Goal: Task Accomplishment & Management: Manage account settings

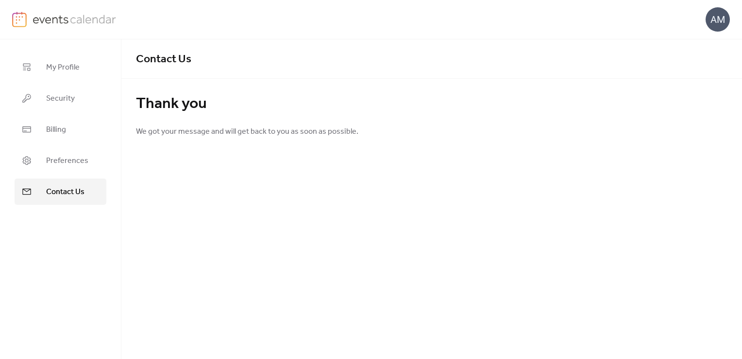
click at [42, 19] on img at bounding box center [75, 19] width 84 height 15
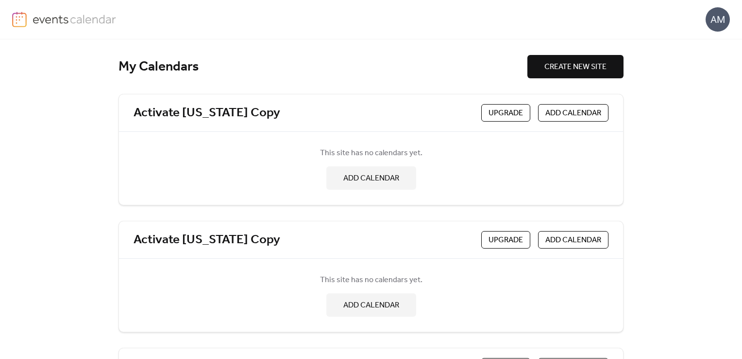
click at [671, 228] on div "My Calendars CREATE NEW SITE Activate Maine Copy Upgrade ADD CALENDAR This site…" at bounding box center [371, 198] width 742 height 319
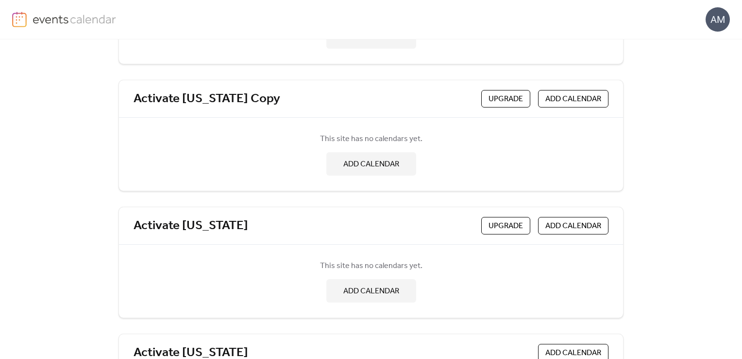
scroll to position [229, 0]
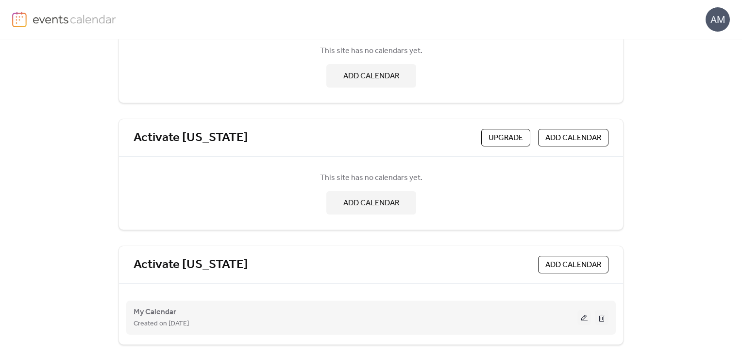
click at [160, 312] on span "My Calendar" at bounding box center [155, 312] width 43 height 12
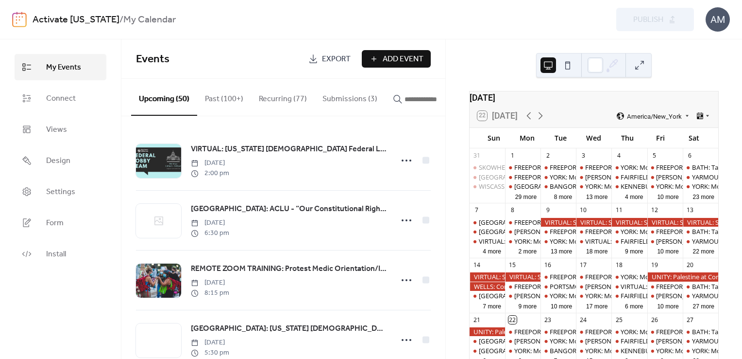
click at [350, 102] on button "Submissions (3)" at bounding box center [350, 97] width 70 height 36
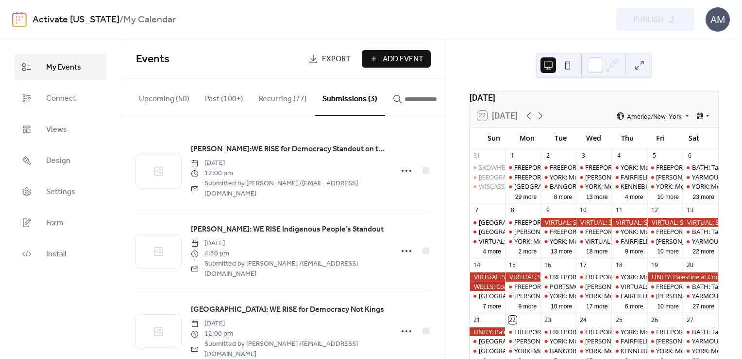
click at [350, 102] on button "Submissions (3)" at bounding box center [350, 97] width 70 height 37
drag, startPoint x: 742, startPoint y: 161, endPoint x: 444, endPoint y: 53, distance: 316.7
click at [444, 53] on div "Events Export Add Event" at bounding box center [283, 58] width 324 height 39
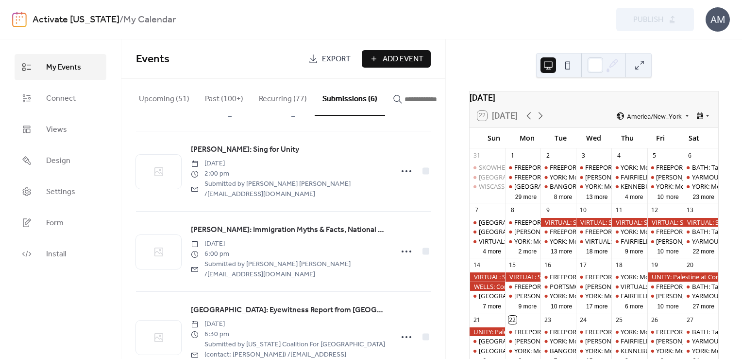
scroll to position [249, 0]
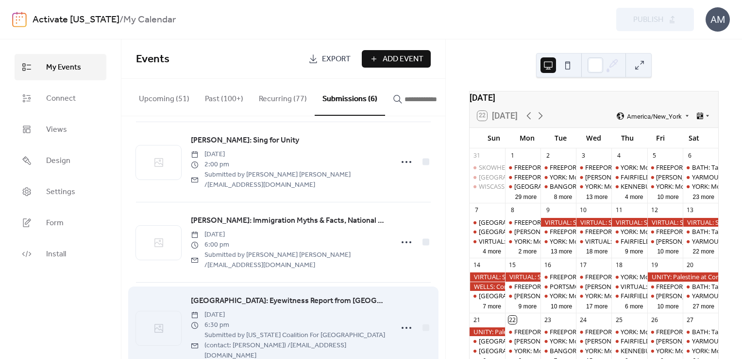
click at [298, 295] on span "[GEOGRAPHIC_DATA]: Eyewitness Report from [GEOGRAPHIC_DATA]" at bounding box center [289, 301] width 196 height 12
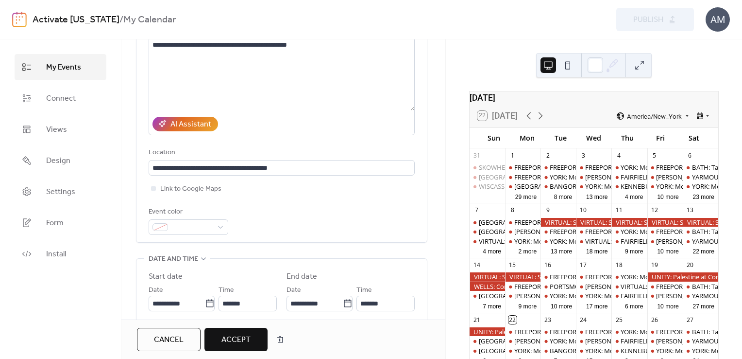
scroll to position [182, 0]
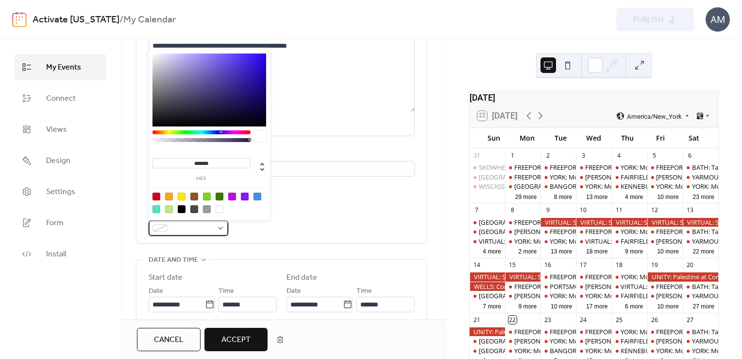
click at [217, 227] on div at bounding box center [189, 228] width 80 height 16
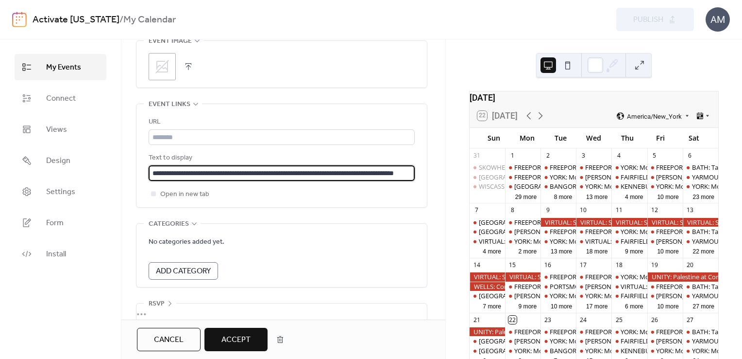
scroll to position [0, 49]
drag, startPoint x: 190, startPoint y: 170, endPoint x: 452, endPoint y: 163, distance: 261.4
click at [452, 163] on div "**********" at bounding box center [371, 198] width 742 height 319
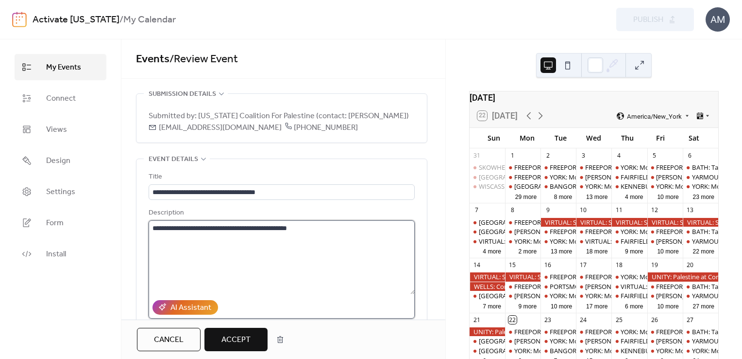
scroll to position [0, 0]
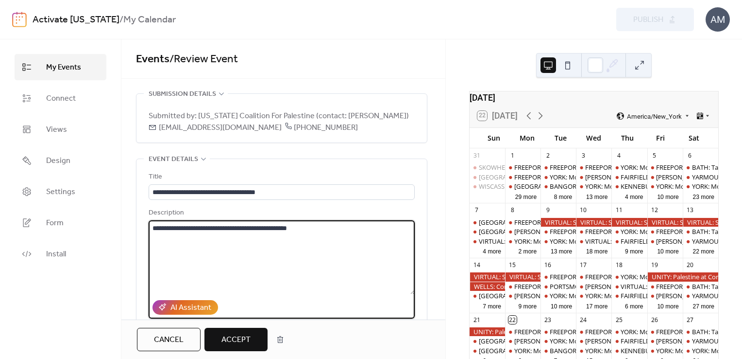
click at [152, 224] on textarea "**********" at bounding box center [282, 257] width 266 height 74
paste textarea "**********"
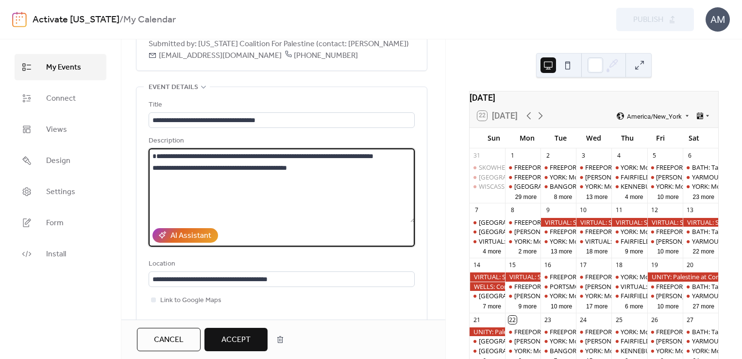
scroll to position [70, 0]
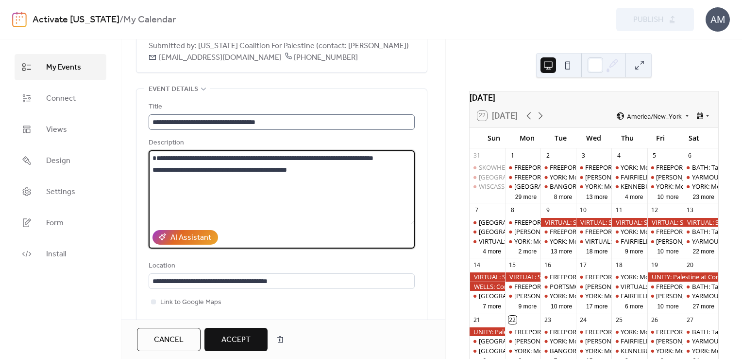
type textarea "**********"
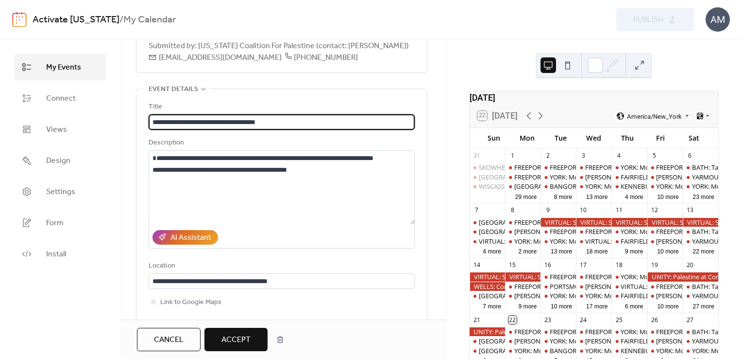
scroll to position [0, 0]
drag, startPoint x: 291, startPoint y: 122, endPoint x: 145, endPoint y: 137, distance: 146.5
click at [145, 137] on div "**********" at bounding box center [282, 222] width 291 height 266
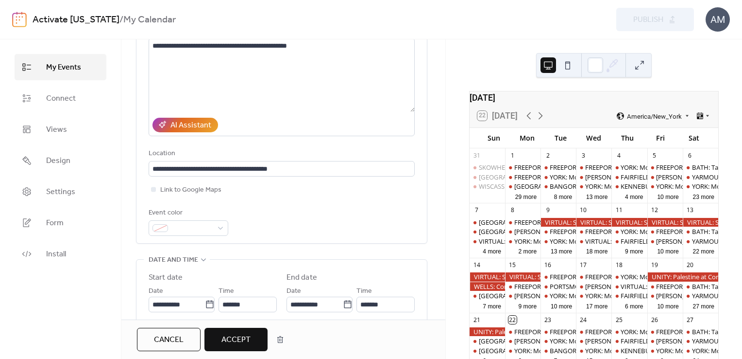
scroll to position [142, 0]
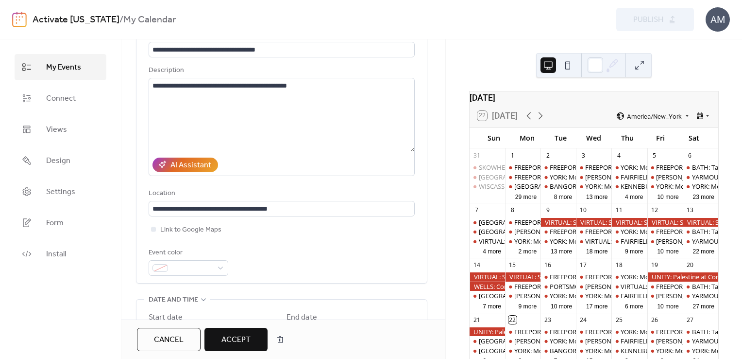
click at [148, 341] on button "Cancel" at bounding box center [169, 338] width 64 height 23
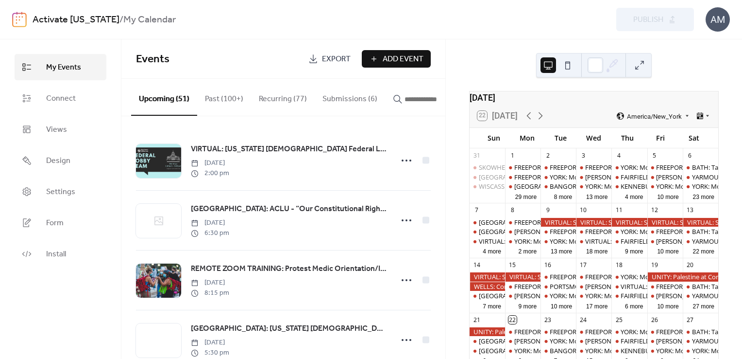
click at [356, 97] on button "Submissions (6)" at bounding box center [350, 97] width 70 height 36
